Goal: Find specific page/section: Find specific page/section

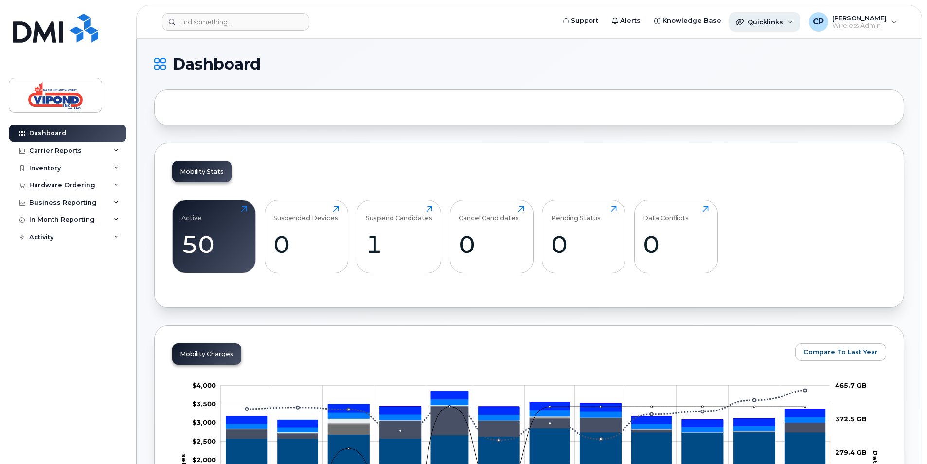
click at [795, 24] on div "Quicklinks" at bounding box center [764, 21] width 71 height 19
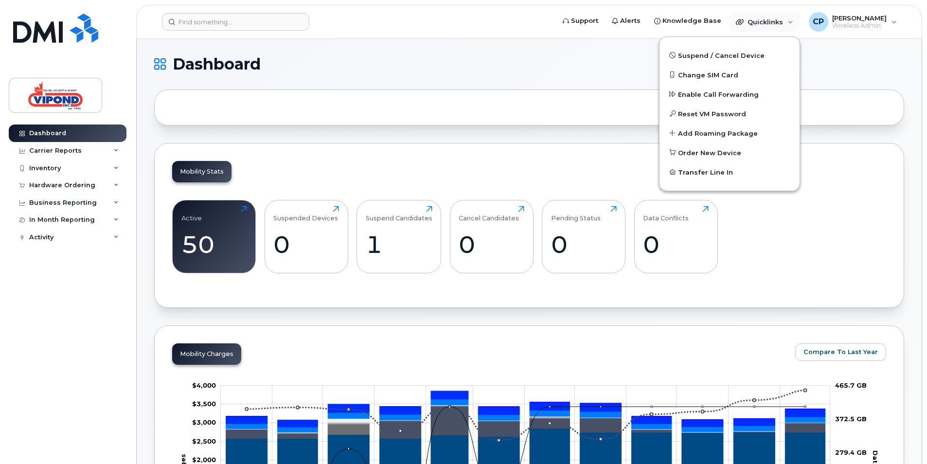
click at [464, 64] on h1 "Dashboard" at bounding box center [526, 64] width 745 height 16
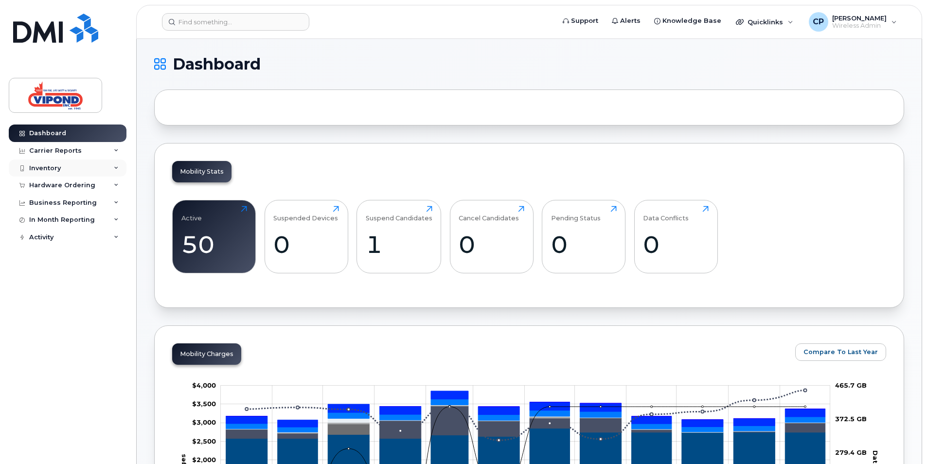
click at [100, 165] on div "Inventory" at bounding box center [68, 169] width 118 height 18
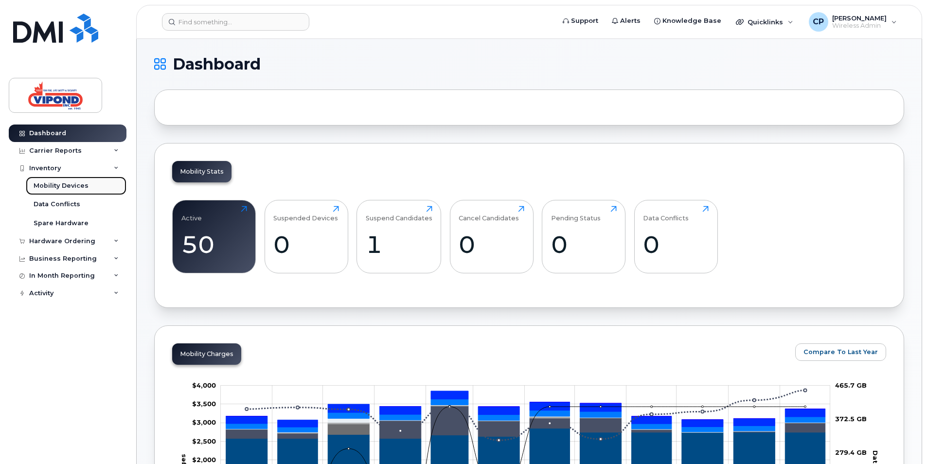
click at [66, 185] on div "Mobility Devices" at bounding box center [61, 185] width 55 height 9
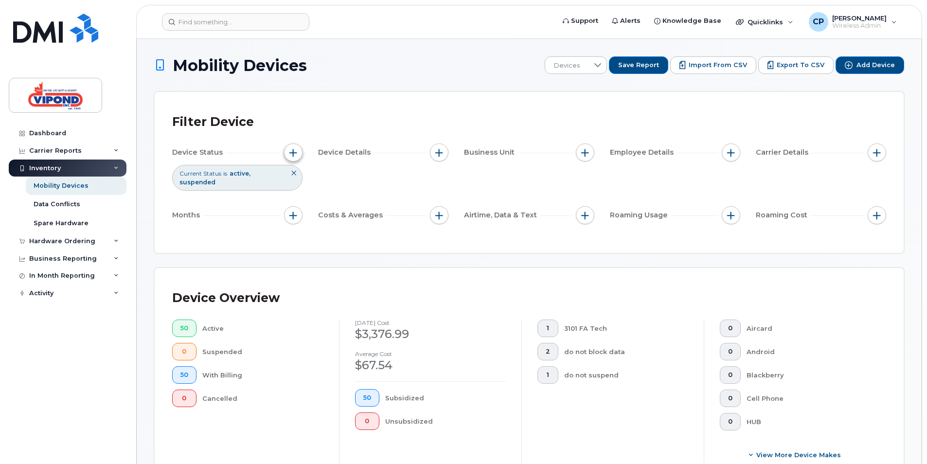
click at [302, 153] on button "button" at bounding box center [293, 153] width 18 height 18
click at [378, 120] on div "Filter Device" at bounding box center [529, 121] width 714 height 25
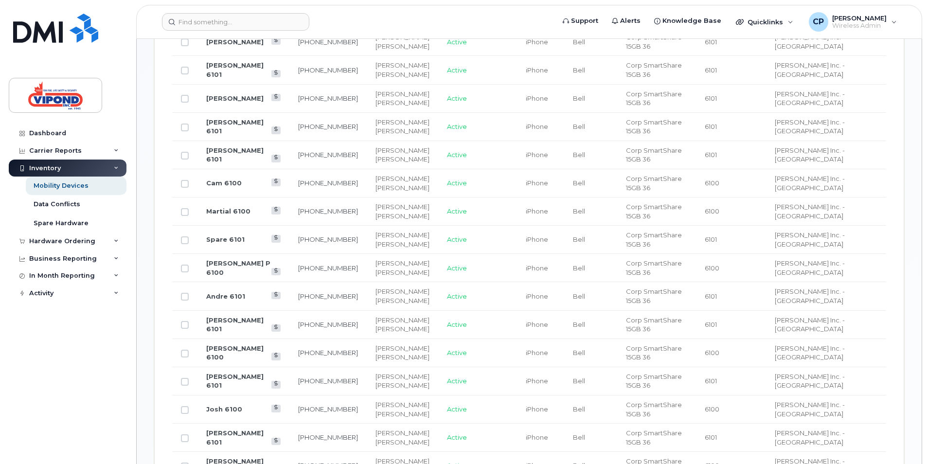
scroll to position [535, 0]
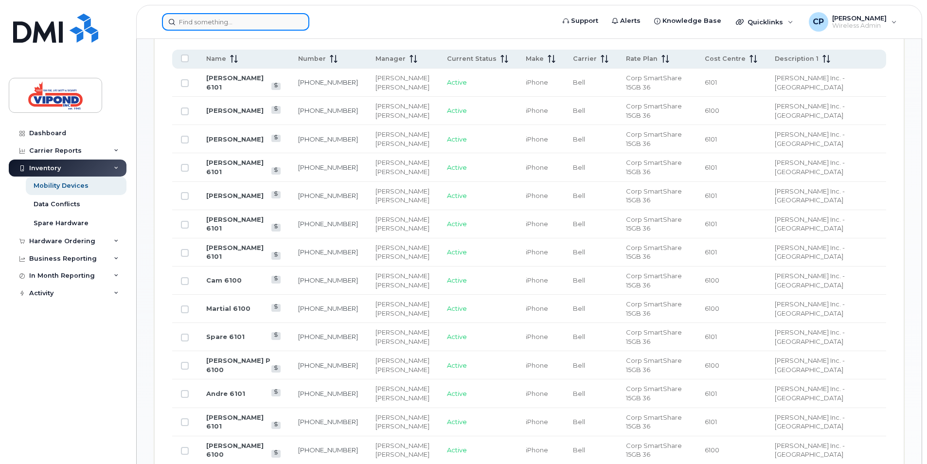
click at [257, 26] on input at bounding box center [235, 22] width 147 height 18
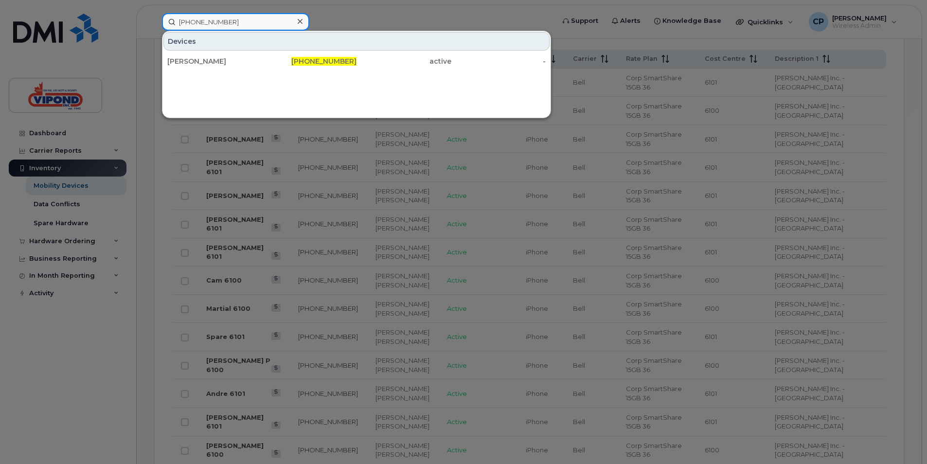
type input "[PHONE_NUMBER]"
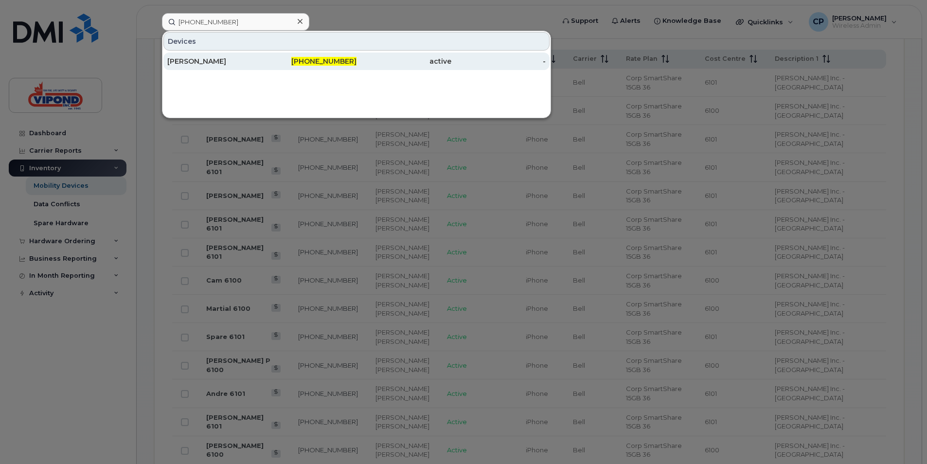
click at [208, 63] on div "[PERSON_NAME]" at bounding box center [214, 61] width 95 height 10
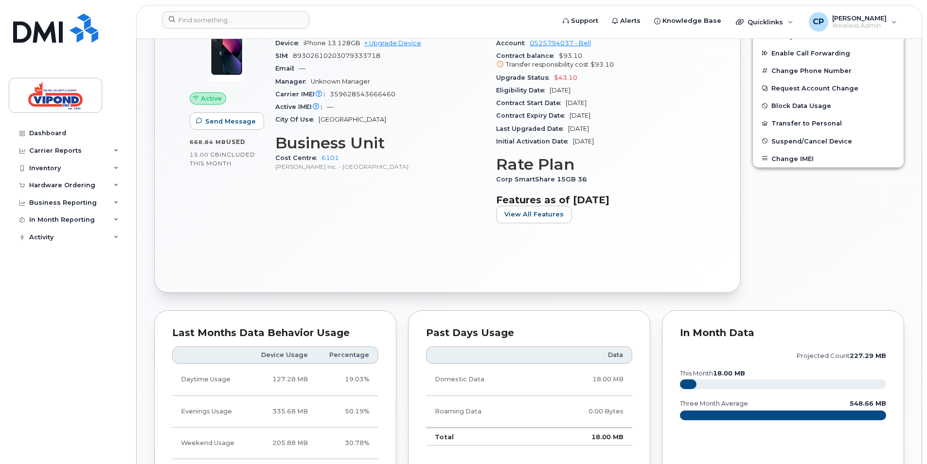
scroll to position [292, 0]
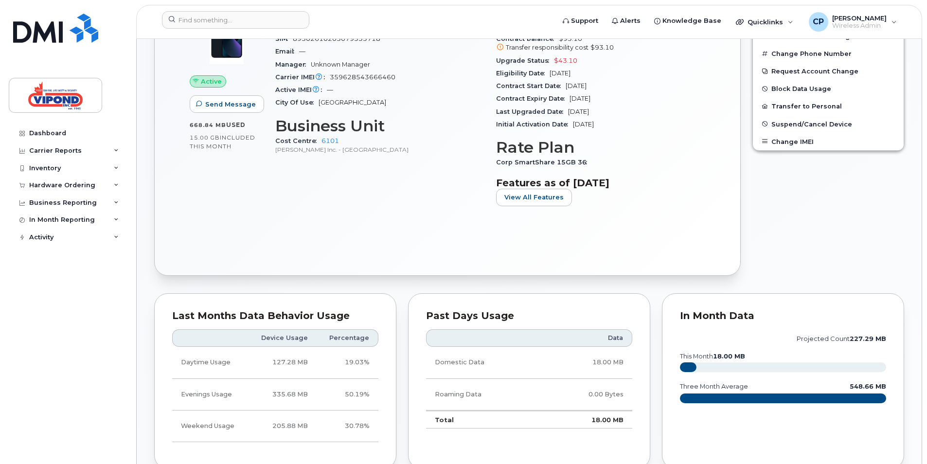
click at [394, 87] on div "Active IMEI Active IMEI is refreshed daily with a delay of up to 48 hours follo…" at bounding box center [379, 90] width 209 height 13
drag, startPoint x: 379, startPoint y: 78, endPoint x: 405, endPoint y: 77, distance: 25.3
click at [405, 77] on div "Carrier IMEI Carrier IMEI is reported during the last billing cycle or change o…" at bounding box center [379, 77] width 209 height 13
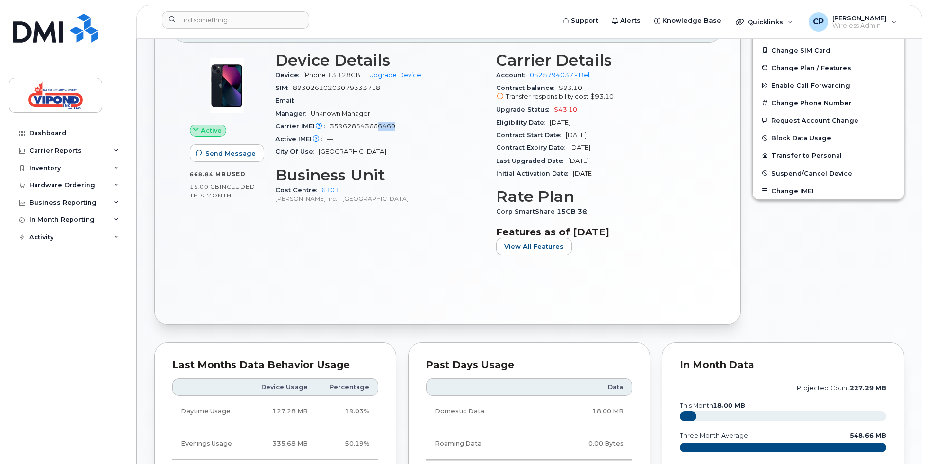
scroll to position [195, 0]
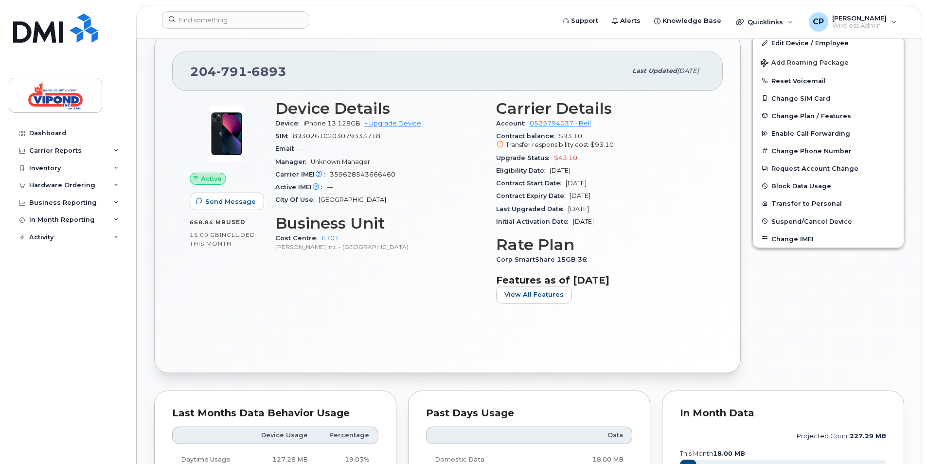
click at [394, 183] on div "Active IMEI Active IMEI is refreshed daily with a delay of up to 48 hours follo…" at bounding box center [379, 187] width 209 height 13
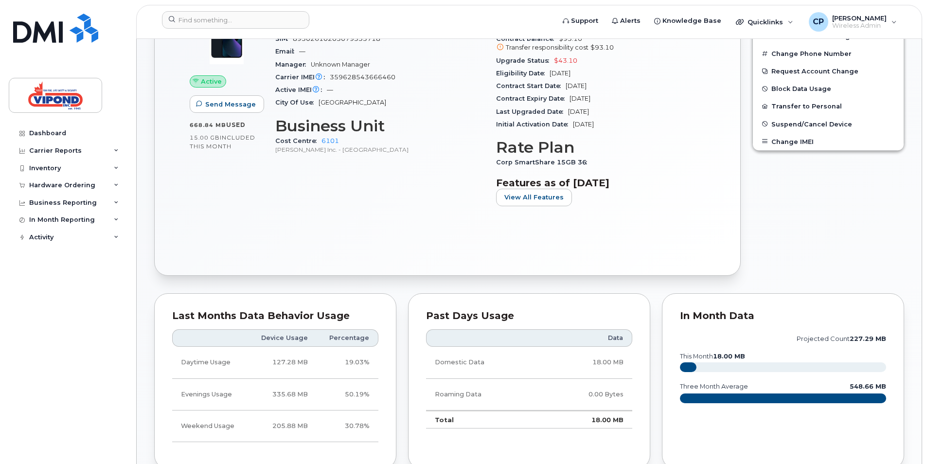
scroll to position [146, 0]
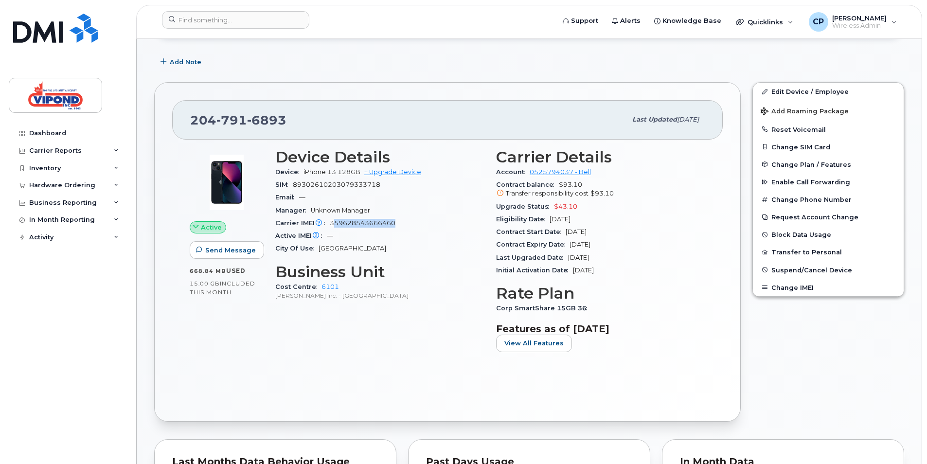
drag, startPoint x: 396, startPoint y: 221, endPoint x: 335, endPoint y: 220, distance: 60.3
click at [335, 220] on div "Carrier IMEI Carrier IMEI is reported during the last billing cycle or change o…" at bounding box center [379, 223] width 209 height 13
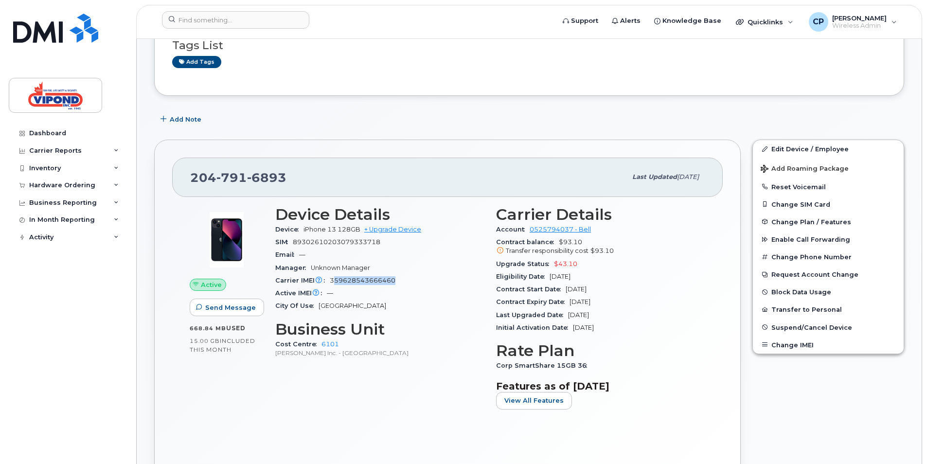
scroll to position [49, 0]
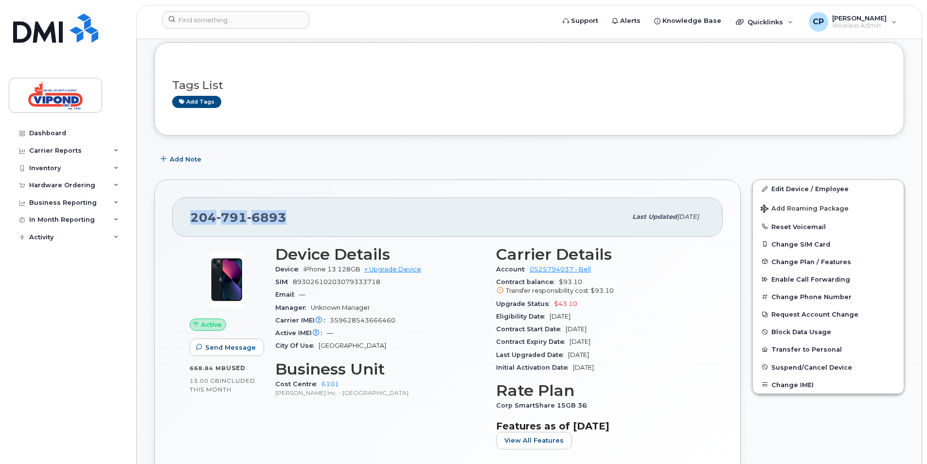
drag, startPoint x: 193, startPoint y: 216, endPoint x: 314, endPoint y: 217, distance: 121.1
click at [314, 217] on div "204 791 6893" at bounding box center [408, 217] width 436 height 20
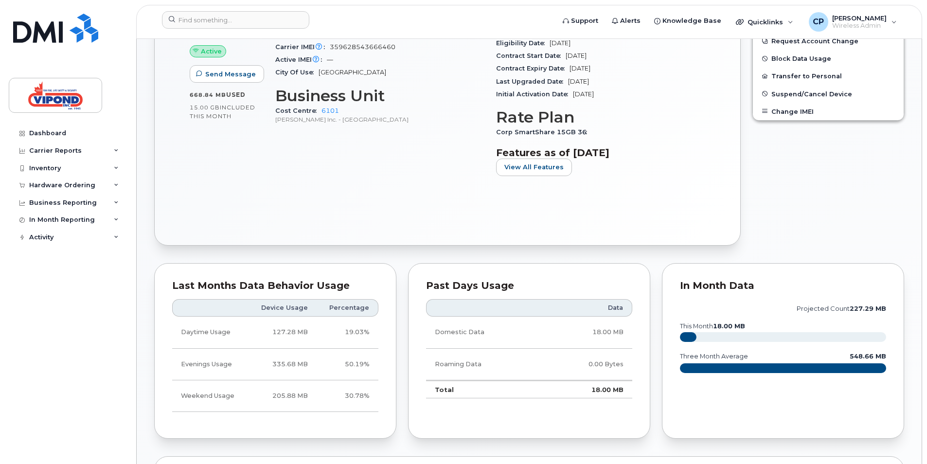
scroll to position [195, 0]
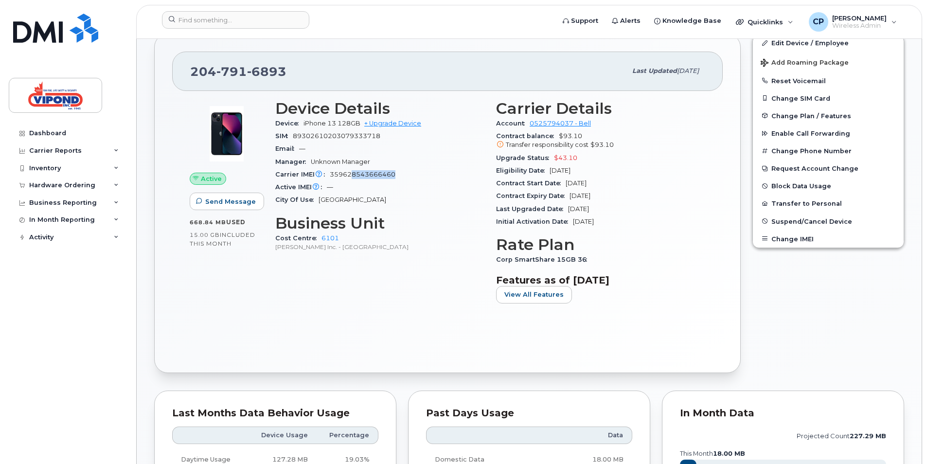
drag, startPoint x: 352, startPoint y: 177, endPoint x: 406, endPoint y: 176, distance: 54.0
click at [406, 176] on div "Carrier IMEI Carrier IMEI is reported during the last billing cycle or change o…" at bounding box center [379, 174] width 209 height 13
click at [112, 163] on div "Inventory" at bounding box center [68, 169] width 118 height 18
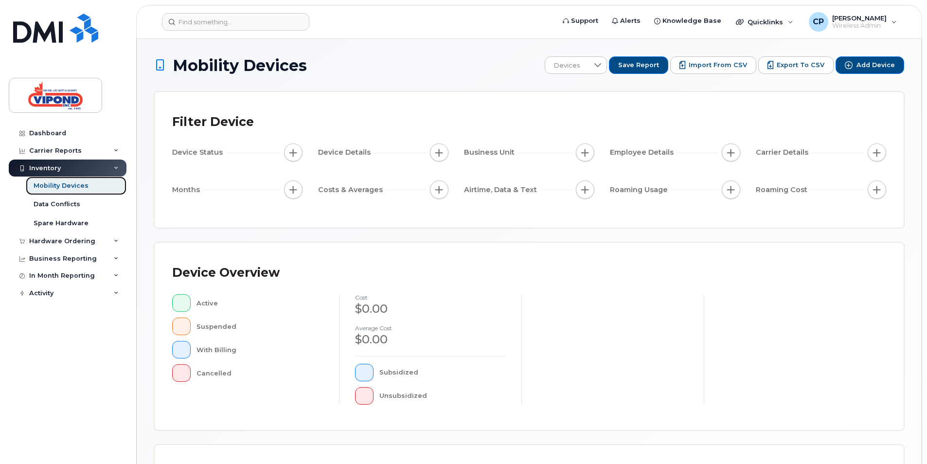
click at [57, 188] on div "Mobility Devices" at bounding box center [61, 185] width 55 height 9
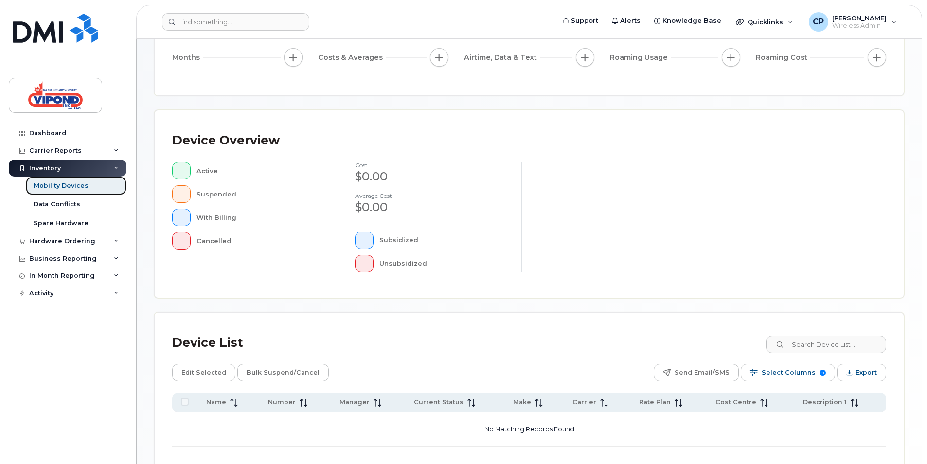
scroll to position [205, 0]
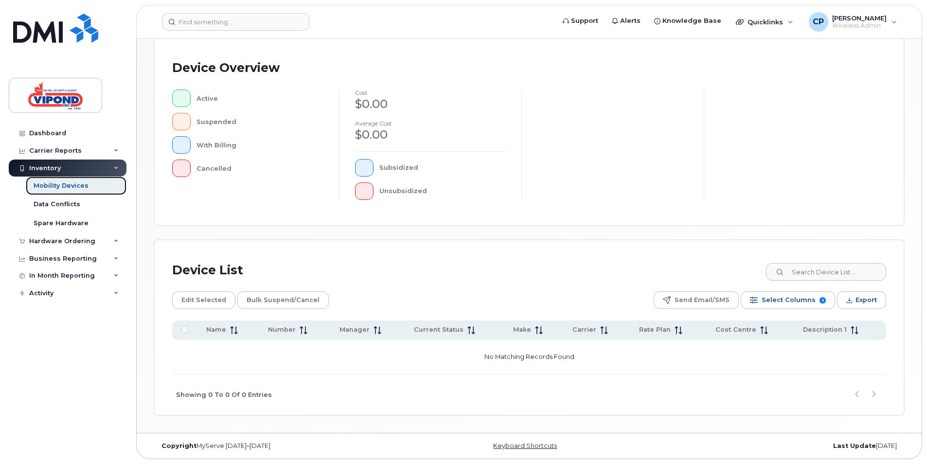
click at [63, 186] on div "Mobility Devices" at bounding box center [61, 185] width 55 height 9
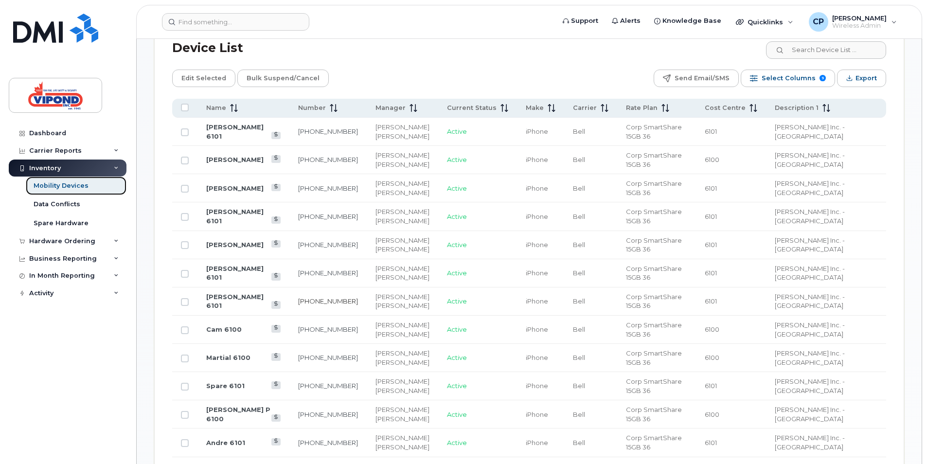
scroll to position [487, 0]
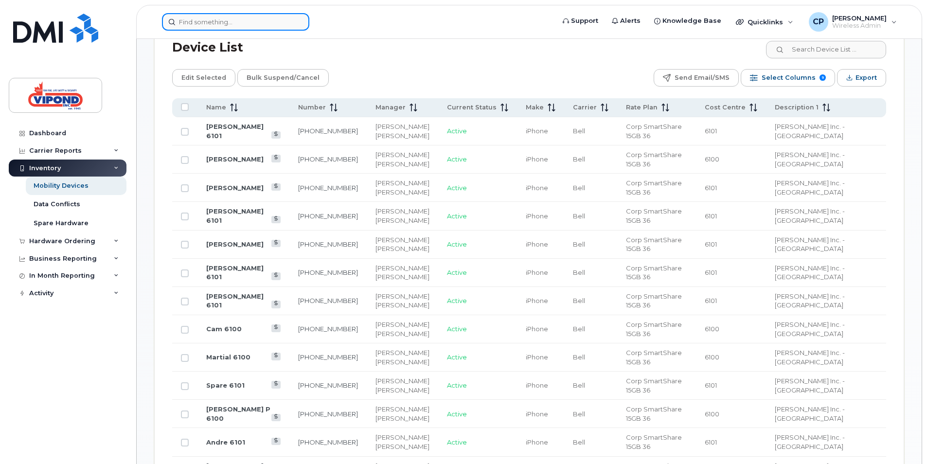
click at [220, 27] on input at bounding box center [235, 22] width 147 height 18
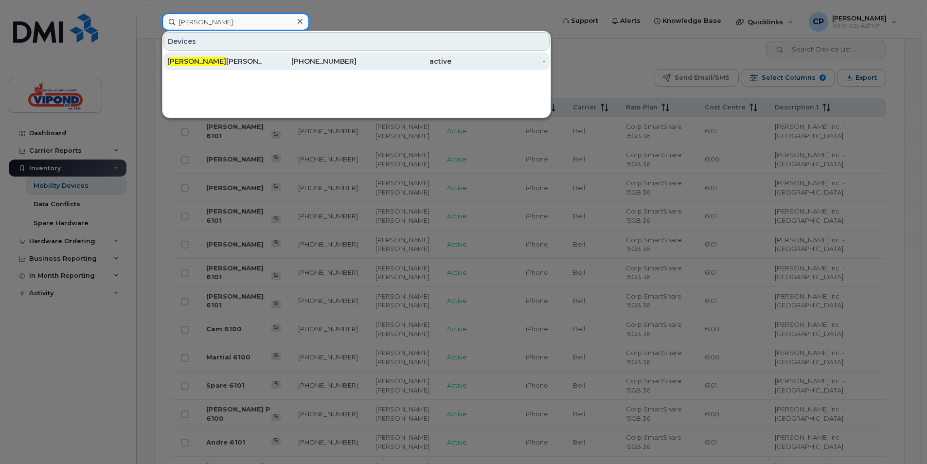
type input "anthony"
click at [179, 61] on span "Anthony" at bounding box center [196, 61] width 59 height 9
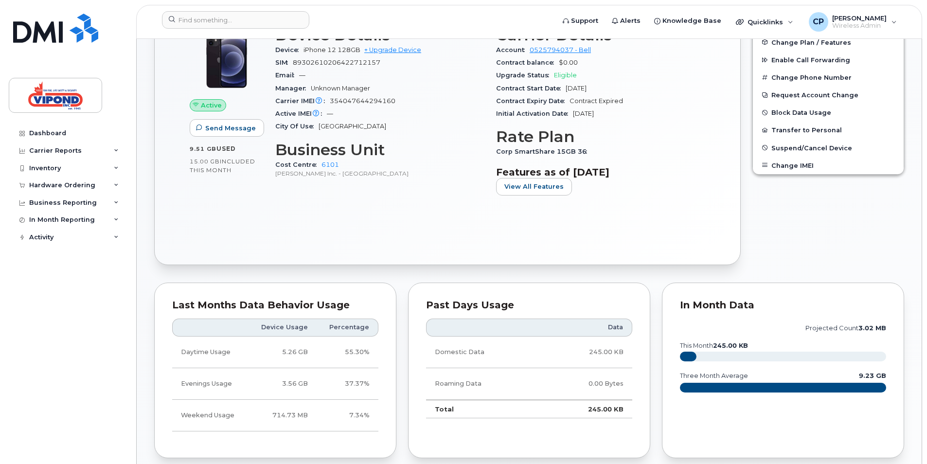
scroll to position [341, 0]
